Goal: Information Seeking & Learning: Find specific fact

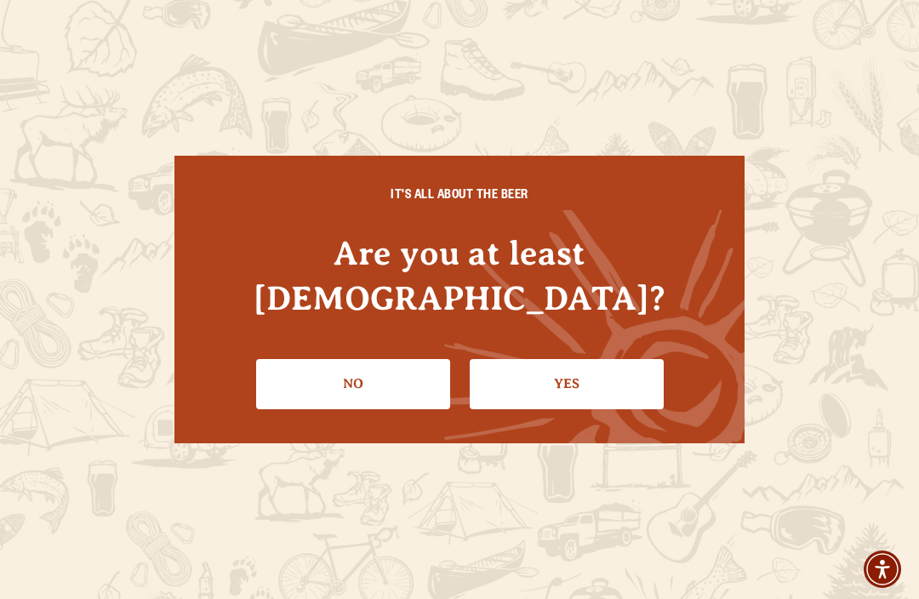
click at [582, 359] on link "Yes" at bounding box center [567, 383] width 194 height 49
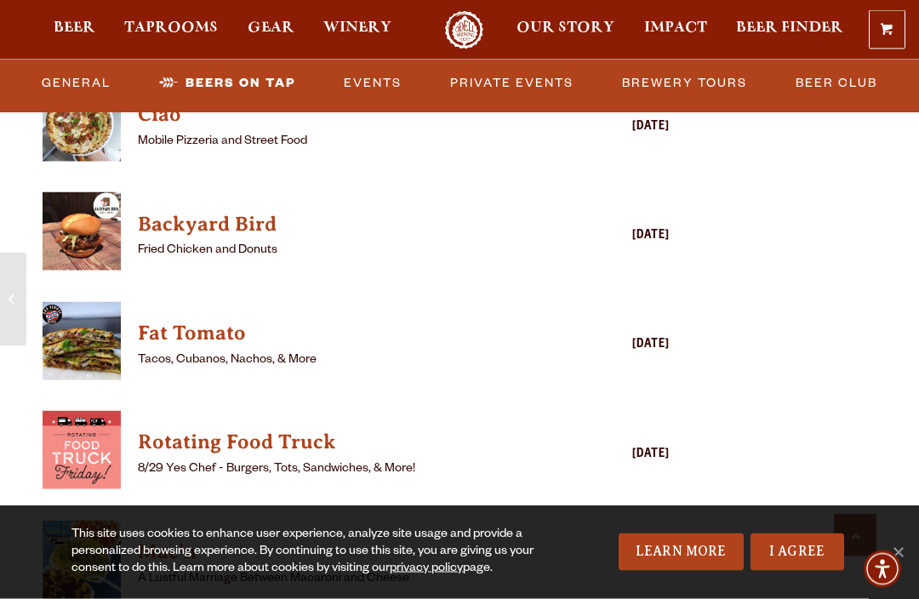
scroll to position [4568, 0]
click at [277, 428] on h4 "Rotating Food Truck" at bounding box center [331, 441] width 387 height 27
